Goal: Task Accomplishment & Management: Complete application form

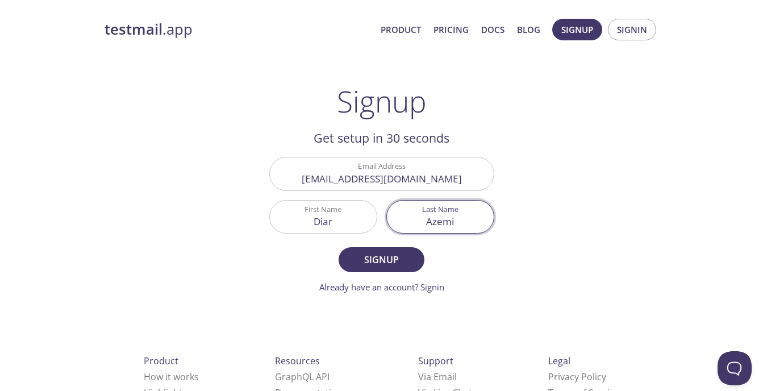
type input "Azemi"
click at [389, 262] on span "Signup" at bounding box center [381, 260] width 60 height 16
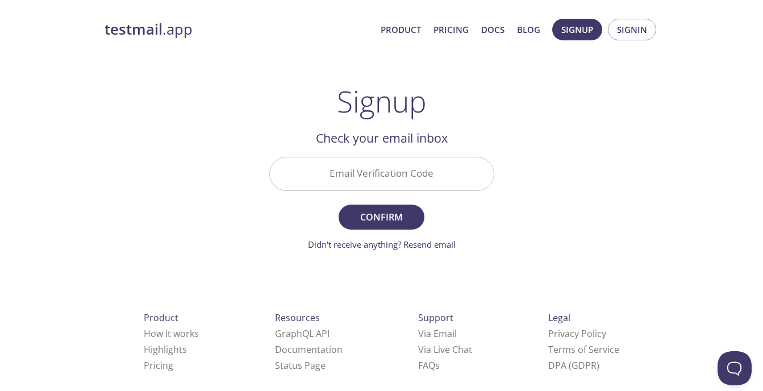
click at [333, 159] on input "Email Verification Code" at bounding box center [382, 173] width 224 height 32
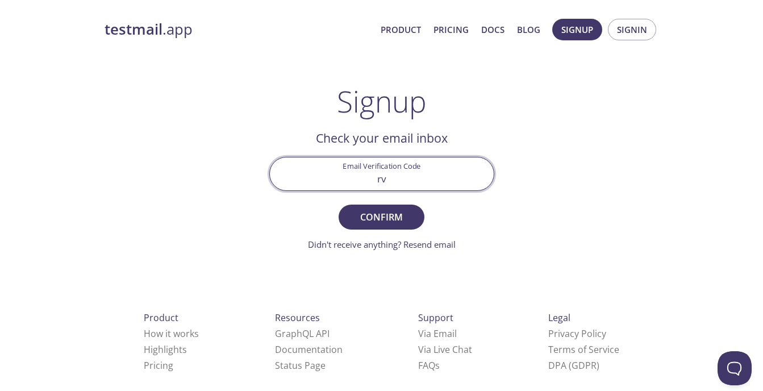
type input "r"
type input "RCF35VU"
click at [339, 205] on button "Confirm" at bounding box center [381, 217] width 85 height 25
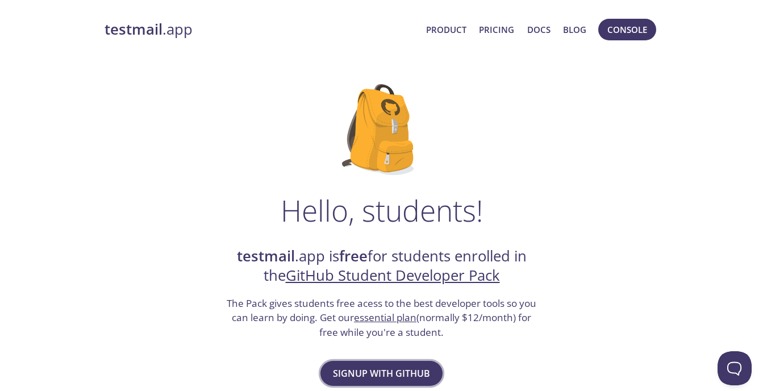
click at [361, 371] on span "Signup with GitHub" at bounding box center [381, 373] width 97 height 16
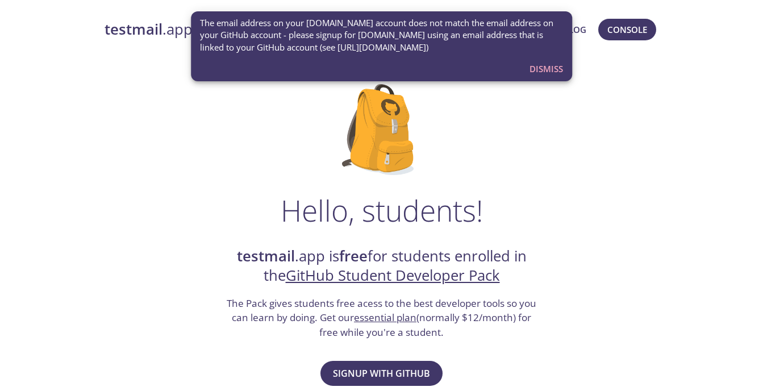
click at [541, 76] on span "Dismiss" at bounding box center [546, 68] width 34 height 15
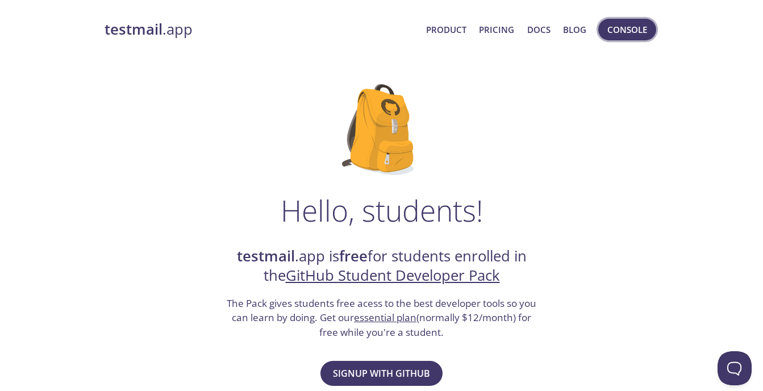
click at [626, 27] on span "Console" at bounding box center [627, 29] width 40 height 15
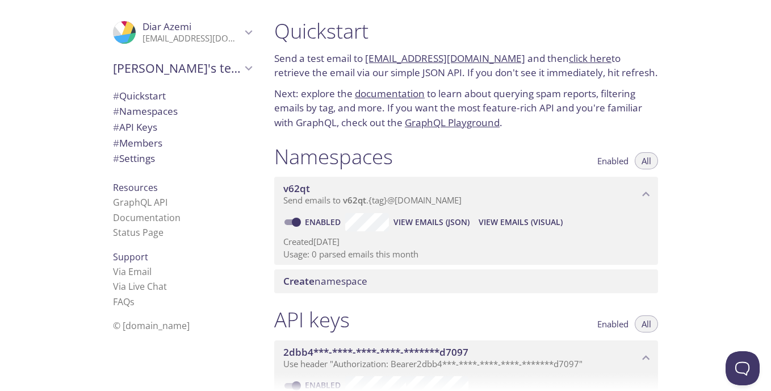
click at [413, 223] on span "View Emails (JSON)" at bounding box center [432, 222] width 76 height 14
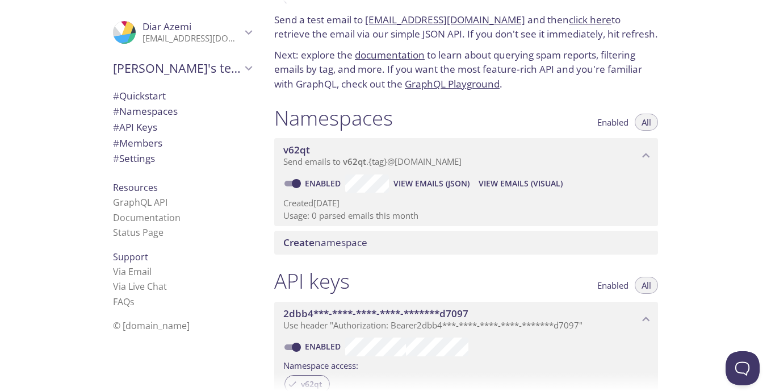
scroll to position [41, 0]
